Goal: Task Accomplishment & Management: Use online tool/utility

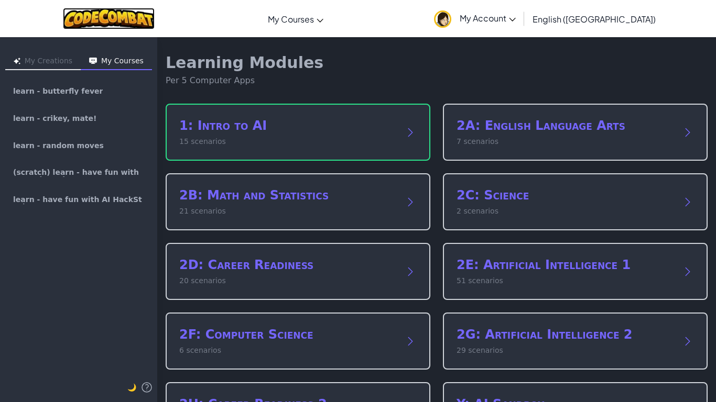
click at [94, 18] on img at bounding box center [109, 18] width 92 height 21
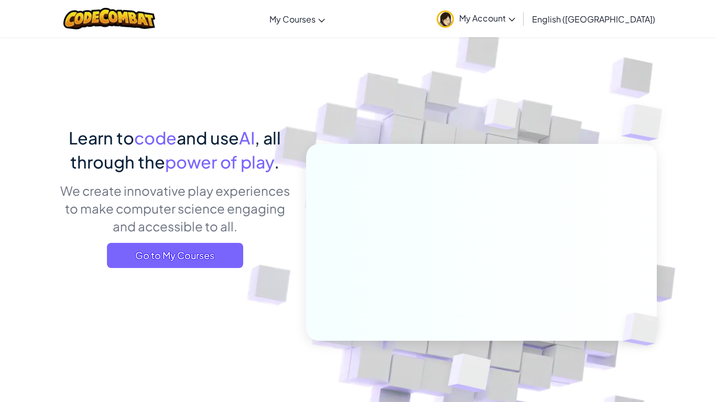
click at [179, 268] on div "Learn to code and use AI , all through the power of play . We create innovative…" at bounding box center [174, 201] width 231 height 150
click at [189, 263] on span "Go to My Courses" at bounding box center [175, 255] width 136 height 25
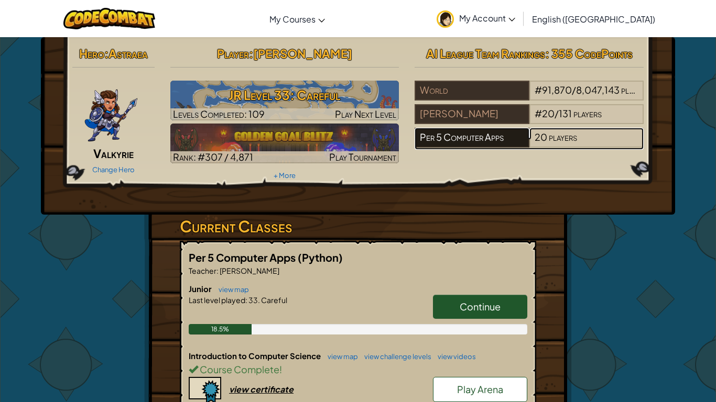
click at [457, 132] on div "Per 5 Computer Apps" at bounding box center [472, 138] width 114 height 20
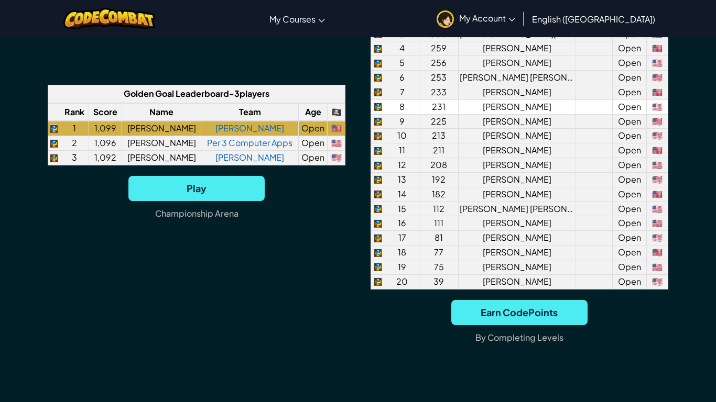
scroll to position [877, 0]
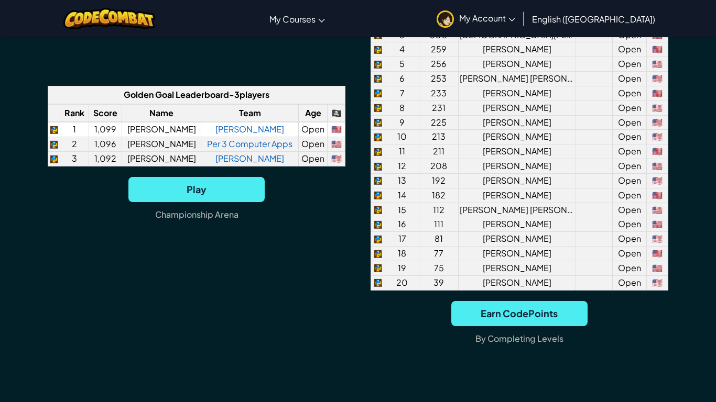
click at [226, 137] on td "[PERSON_NAME]" at bounding box center [249, 129] width 97 height 15
click at [233, 135] on link "[PERSON_NAME]" at bounding box center [249, 129] width 69 height 11
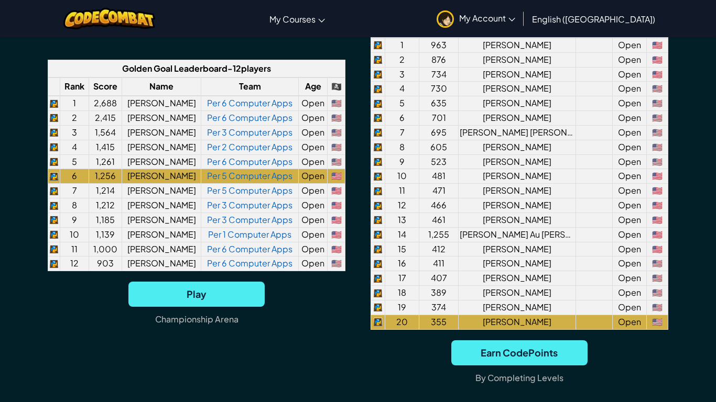
scroll to position [826, 0]
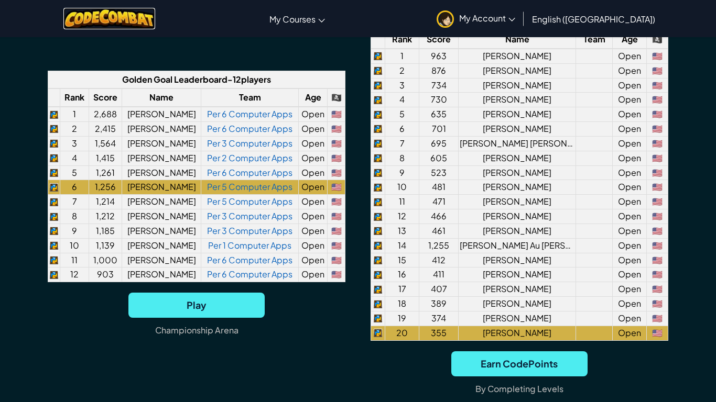
click at [136, 16] on img at bounding box center [109, 18] width 92 height 21
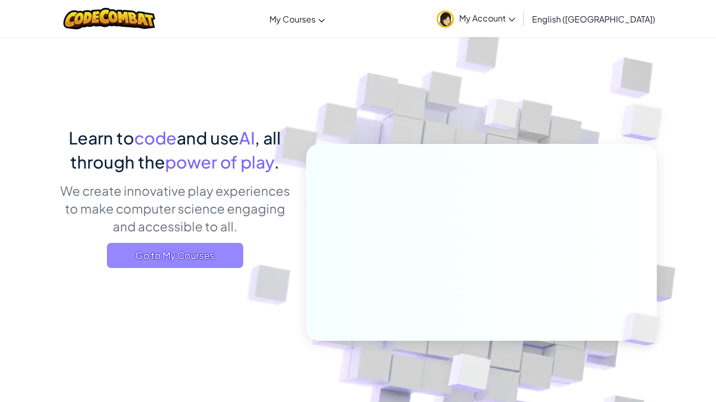
click at [224, 265] on span "Go to My Courses" at bounding box center [175, 255] width 136 height 25
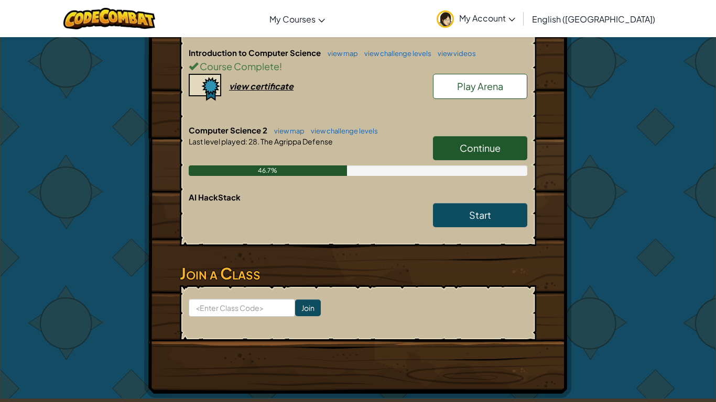
scroll to position [305, 0]
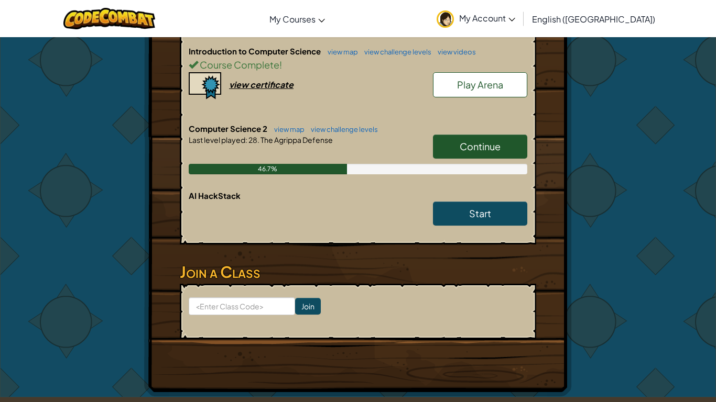
click at [455, 152] on link "Continue" at bounding box center [480, 147] width 94 height 24
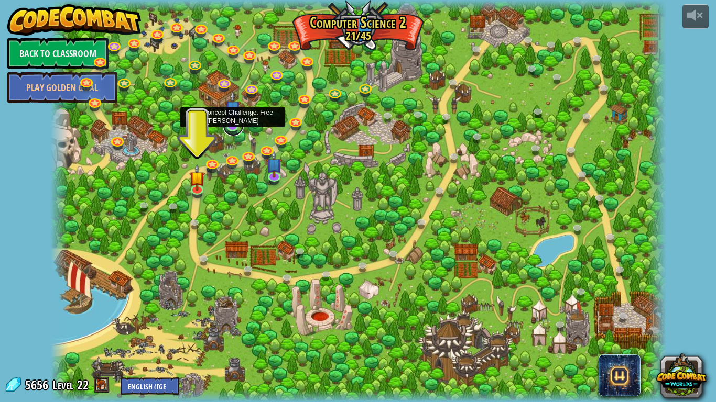
click at [235, 127] on link at bounding box center [233, 125] width 21 height 21
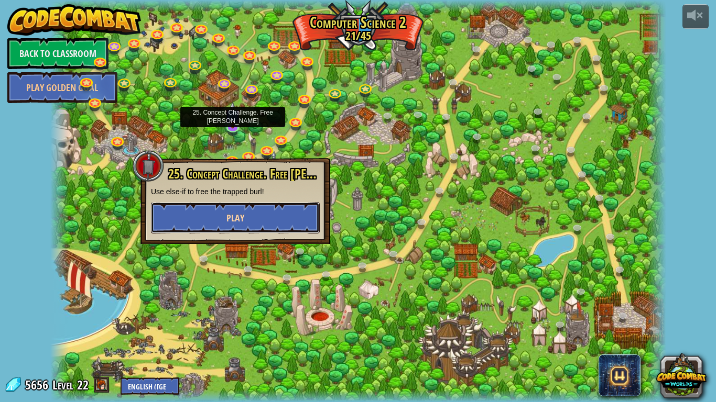
click at [276, 204] on button "Play" at bounding box center [235, 217] width 169 height 31
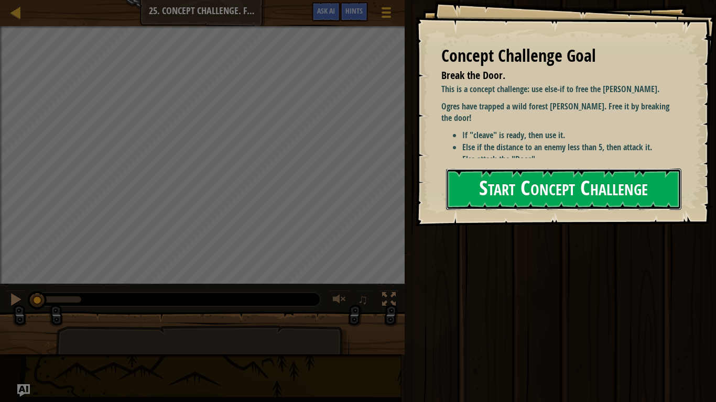
click at [577, 183] on button "Start Concept Challenge" at bounding box center [563, 189] width 235 height 41
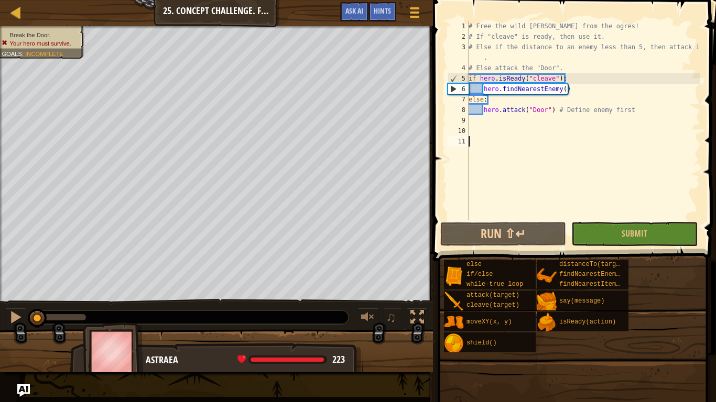
click at [554, 110] on div "# Free the wild [PERSON_NAME] from the ogres! # If "cleave" is ready, then use …" at bounding box center [583, 131] width 234 height 220
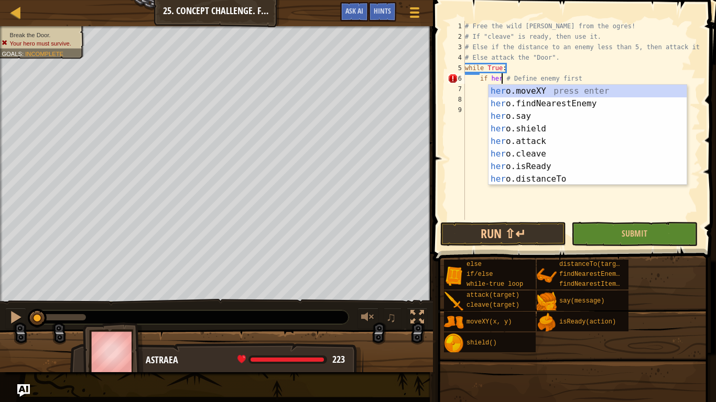
scroll to position [5, 5]
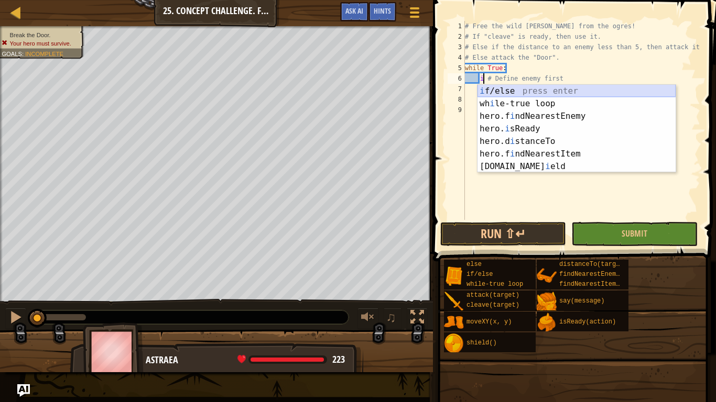
click at [489, 88] on div "i f/else press enter wh i le-true loop press enter hero.f i ndNearestEnemy pres…" at bounding box center [576, 141] width 198 height 113
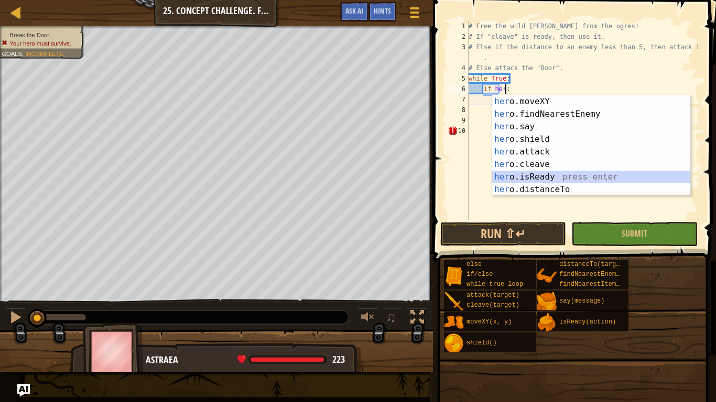
click at [535, 173] on div "her o.moveXY press enter her o.findNearestEnemy press enter her o.say press ent…" at bounding box center [591, 158] width 198 height 126
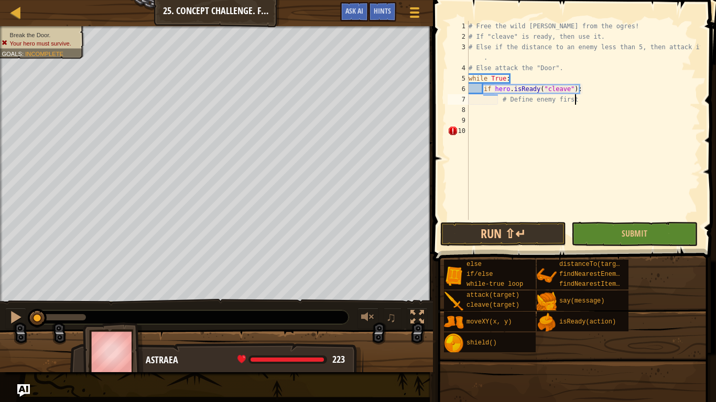
click at [575, 102] on div "# Free the wild [PERSON_NAME] from the ogres! # If "cleave" is ready, then use …" at bounding box center [583, 131] width 234 height 220
type textarea "#"
type textarea "h"
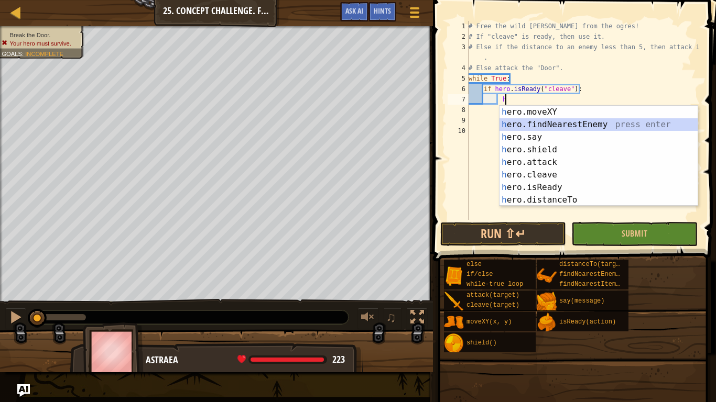
click at [570, 122] on div "h ero.moveXY press enter h ero.findNearestEnemy press enter h ero.say press ent…" at bounding box center [598, 169] width 198 height 126
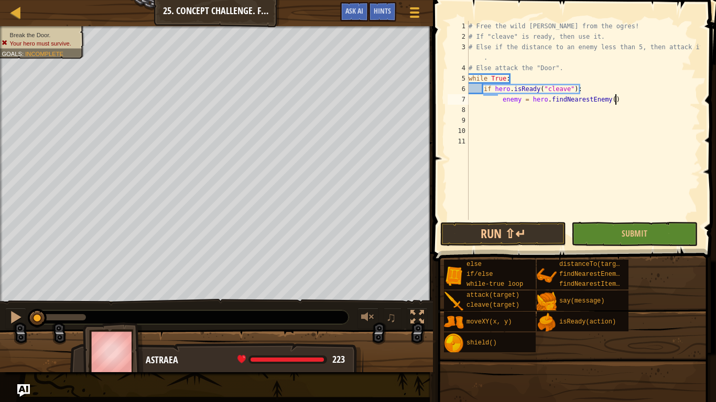
click at [626, 98] on div "# Free the wild [PERSON_NAME] from the ogres! # If "cleave" is ready, then use …" at bounding box center [583, 131] width 234 height 220
type textarea "enemy = hero.findNearestEnemy()"
click at [626, 98] on div "# Free the wild [PERSON_NAME] from the ogres! # If "cleave" is ready, then use …" at bounding box center [583, 131] width 234 height 220
click at [484, 112] on div "# Free the wild [PERSON_NAME] from the ogres! # If "cleave" is ready, then use …" at bounding box center [583, 131] width 234 height 220
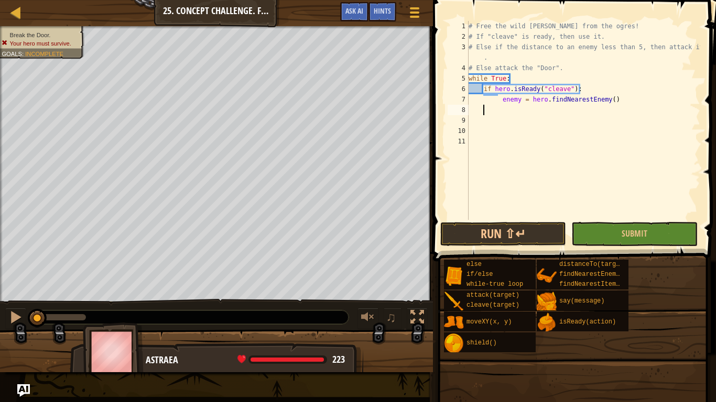
click at [484, 112] on div "# Free the wild [PERSON_NAME] from the ogres! # If "cleave" is ready, then use …" at bounding box center [583, 131] width 234 height 220
click at [484, 101] on div "# Free the wild [PERSON_NAME] from the ogres! # If "cleave" is ready, then use …" at bounding box center [583, 131] width 234 height 220
click at [487, 99] on div "# Free the wild [PERSON_NAME] from the ogres! # If "cleave" is ready, then use …" at bounding box center [583, 131] width 234 height 220
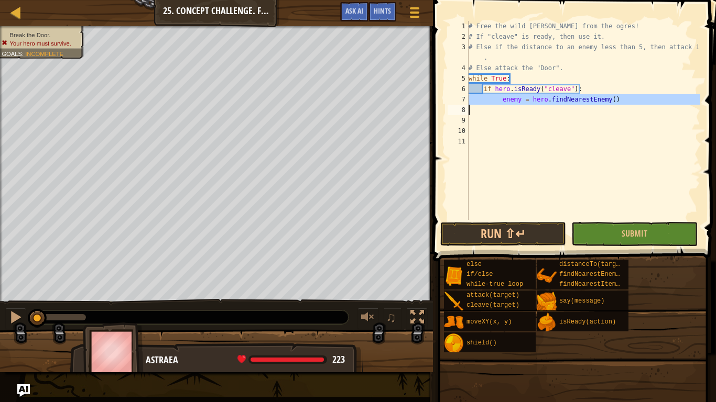
click at [487, 99] on div "# Free the wild [PERSON_NAME] from the ogres! # If "cleave" is ready, then use …" at bounding box center [583, 131] width 234 height 220
type textarea "enemy = hero.findNearestEnemy()"
click at [479, 121] on div "# Free the wild [PERSON_NAME] from the ogres! # If "cleave" is ready, then use …" at bounding box center [583, 131] width 234 height 220
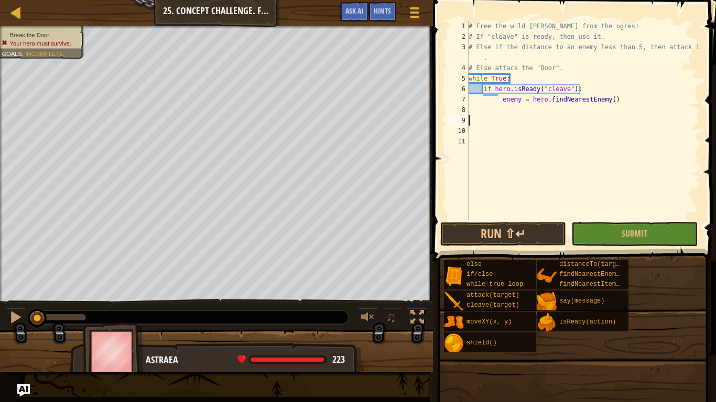
scroll to position [5, 0]
click at [625, 99] on div "# Free the wild [PERSON_NAME] from the ogres! # If "cleave" is ready, then use …" at bounding box center [583, 131] width 234 height 220
type textarea "e"
type textarea "h"
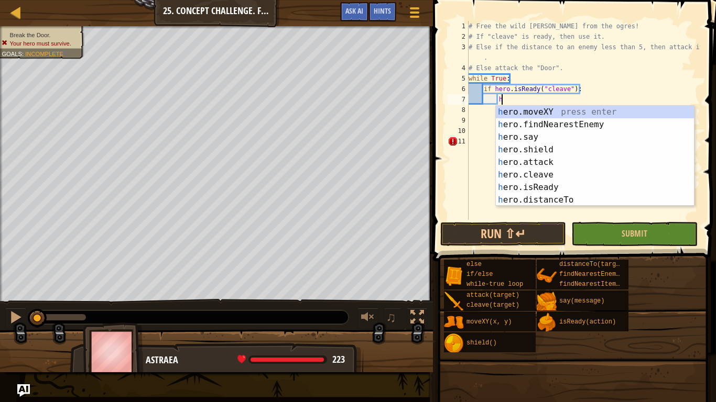
scroll to position [5, 4]
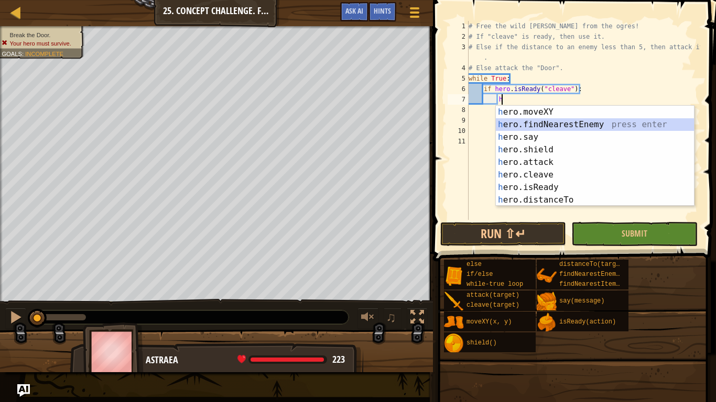
click at [580, 124] on div "h ero.moveXY press enter h ero.findNearestEnemy press enter h ero.say press ent…" at bounding box center [595, 169] width 198 height 126
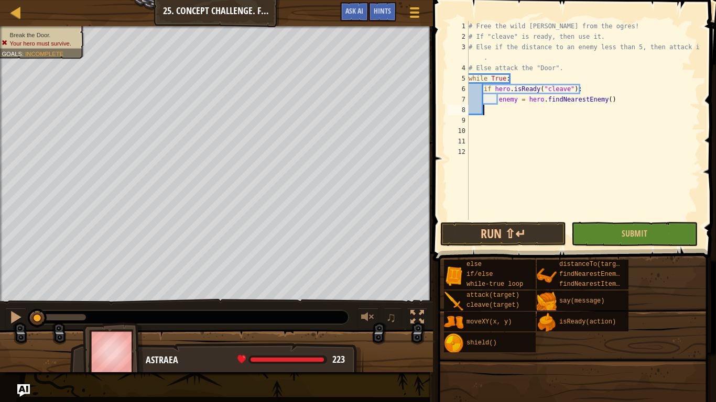
type textarea "el"
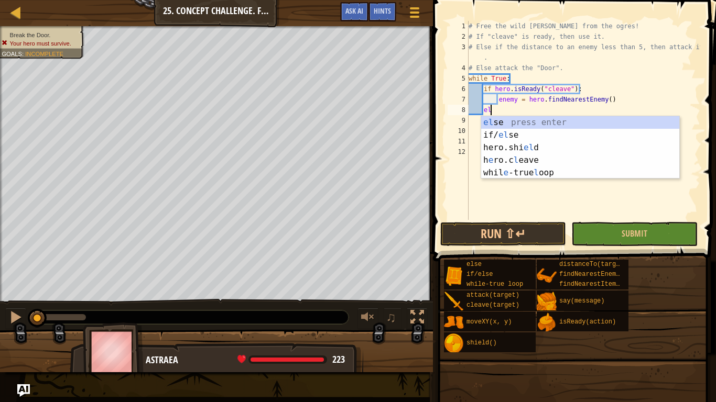
scroll to position [5, 3]
click at [500, 122] on div "el se press enter if/ el se press enter hero.shi el d press enter h e ro.c l ea…" at bounding box center [580, 160] width 198 height 88
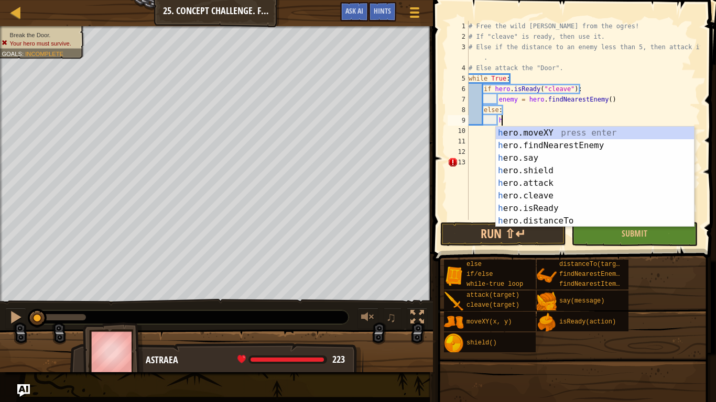
scroll to position [5, 4]
click at [544, 184] on div "h ero.moveXY press enter h ero.findNearestEnemy press enter h ero.say press ent…" at bounding box center [595, 190] width 198 height 126
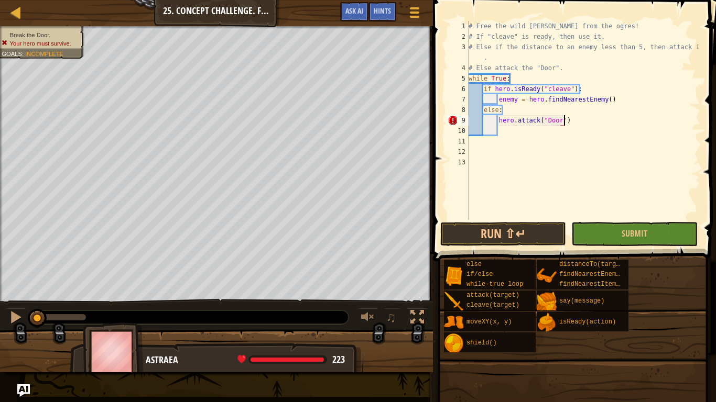
scroll to position [5, 14]
click at [636, 233] on span "Submit" at bounding box center [635, 234] width 26 height 12
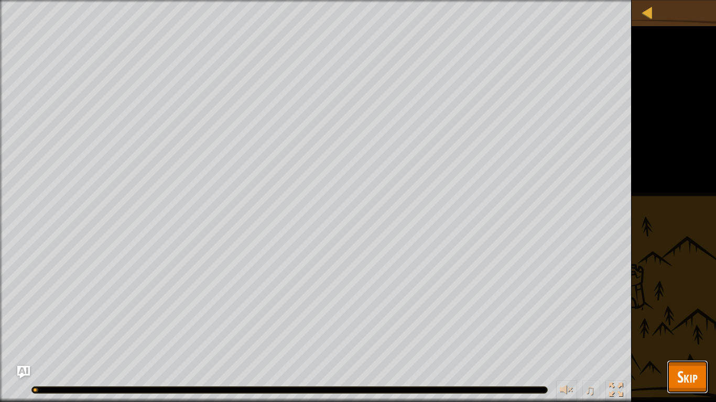
click at [680, 366] on span "Skip" at bounding box center [687, 376] width 20 height 21
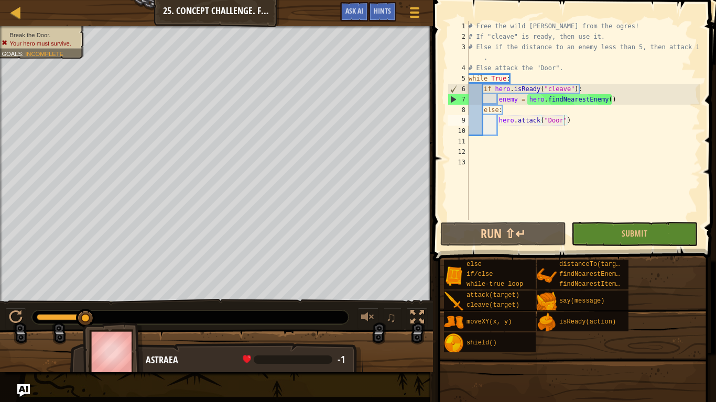
type textarea "enemy = hero.findNearestEnemy()"
click at [617, 101] on div "# Free the wild [PERSON_NAME] from the ogres! # If "cleave" is ready, then use …" at bounding box center [583, 131] width 234 height 220
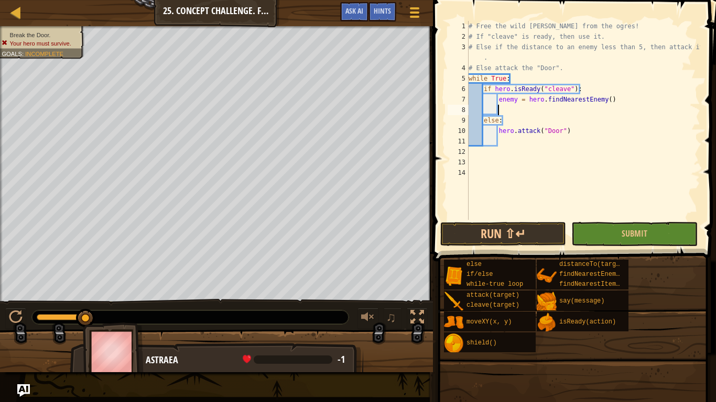
scroll to position [5, 4]
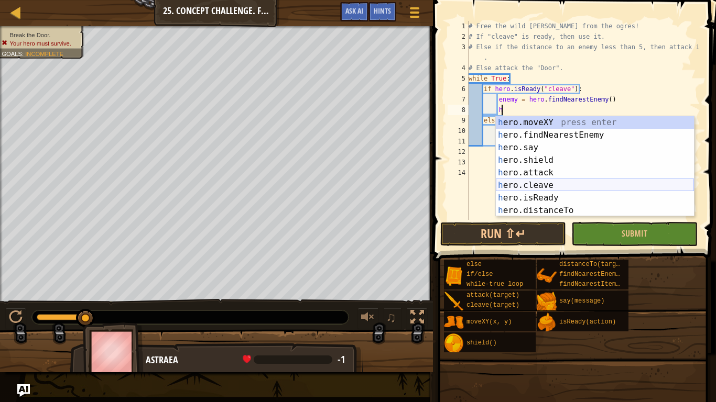
click at [564, 186] on div "h ero.moveXY press enter h ero.findNearestEnemy press enter h ero.say press ent…" at bounding box center [595, 179] width 198 height 126
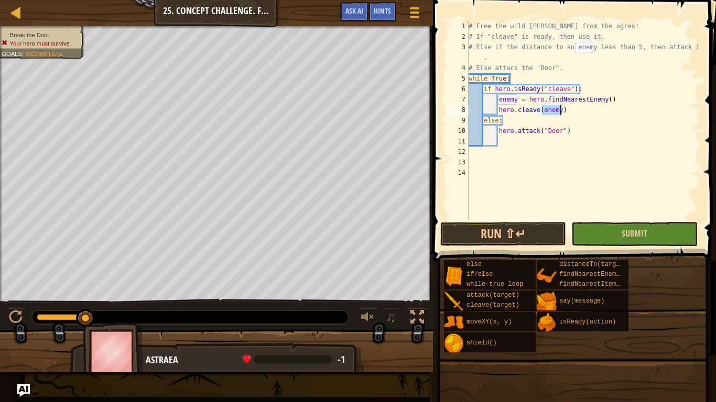
type textarea "hero.cleave(enemy)"
click at [614, 238] on button "Submit" at bounding box center [634, 234] width 126 height 24
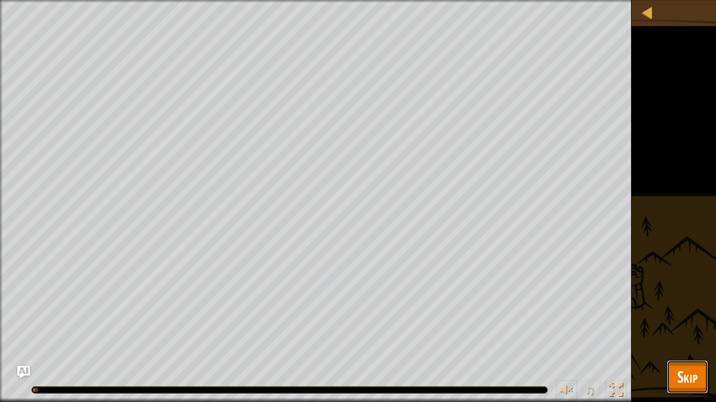
click at [689, 373] on span "Skip" at bounding box center [687, 376] width 20 height 21
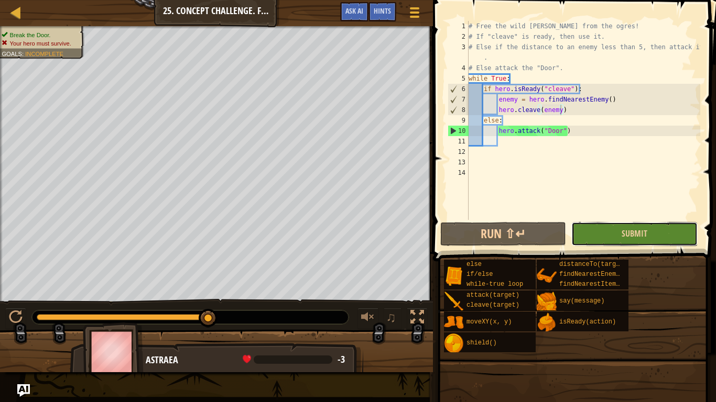
click at [593, 237] on button "Submit" at bounding box center [634, 234] width 126 height 24
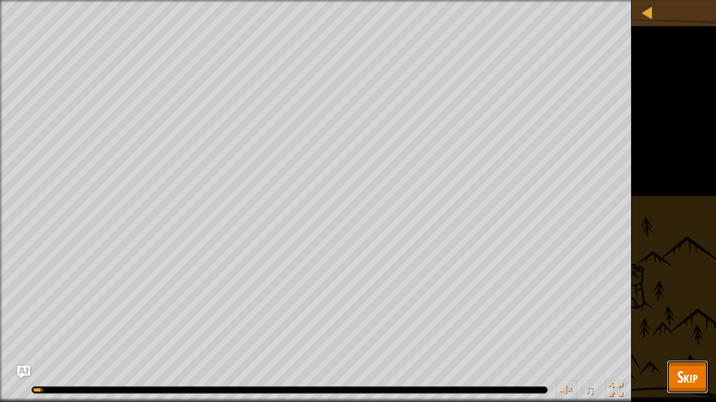
click at [683, 389] on button "Skip" at bounding box center [687, 378] width 41 height 34
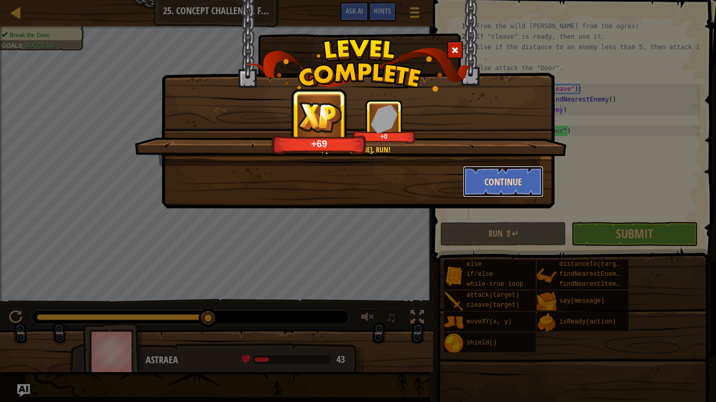
click at [484, 178] on button "Continue" at bounding box center [503, 181] width 81 height 31
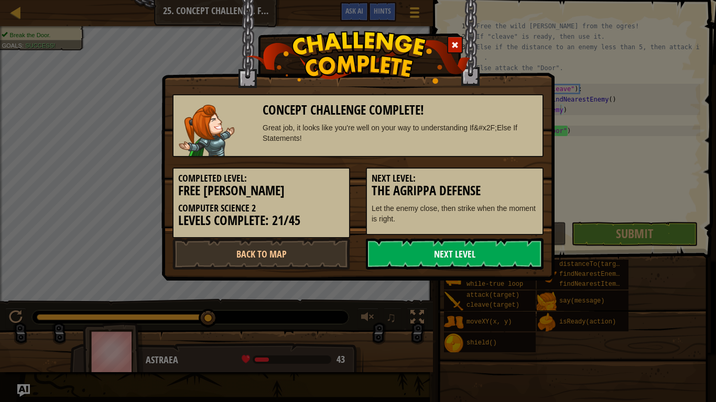
click at [408, 255] on link "Next Level" at bounding box center [455, 253] width 178 height 31
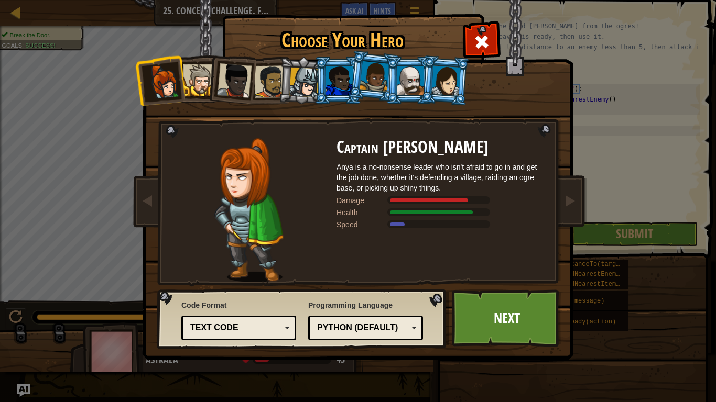
click at [441, 83] on div at bounding box center [445, 81] width 29 height 30
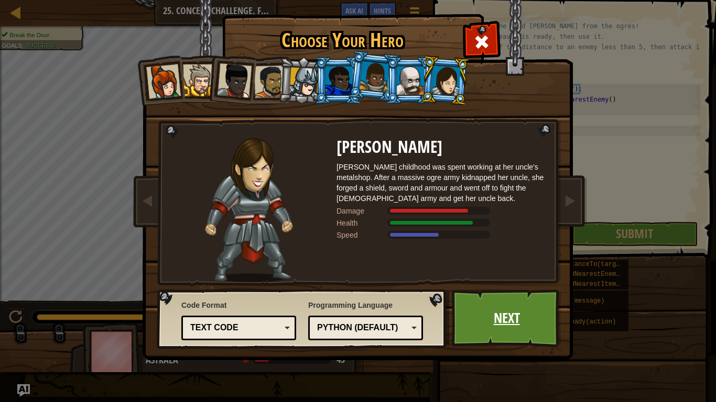
click at [524, 303] on link "Next" at bounding box center [507, 319] width 110 height 58
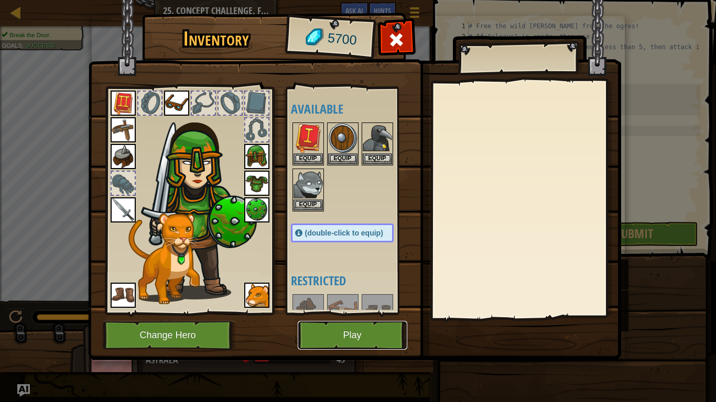
click at [383, 333] on button "Play" at bounding box center [353, 335] width 110 height 29
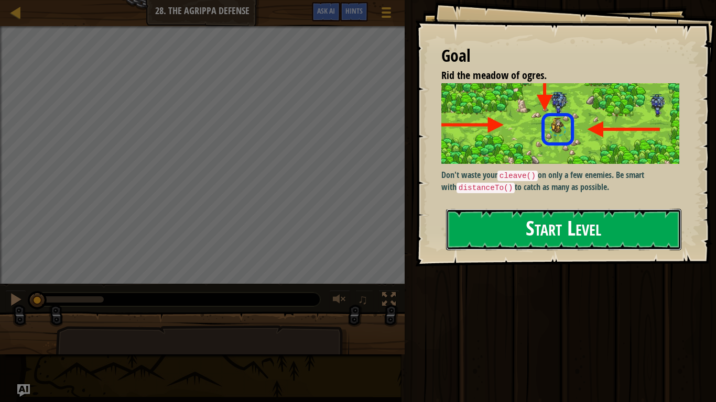
click at [580, 223] on button "Start Level" at bounding box center [563, 229] width 235 height 41
